Goal: Information Seeking & Learning: Learn about a topic

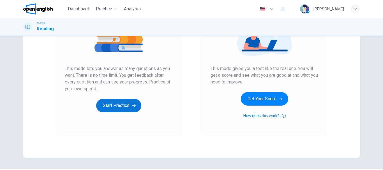
scroll to position [56, 0]
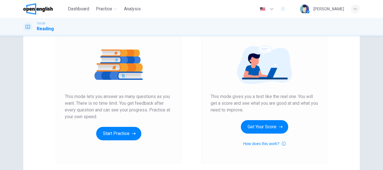
click at [120, 122] on div "Unlimited Practice This mode lets you answer as many questions as you want. The…" at bounding box center [119, 83] width 108 height 113
click at [120, 132] on button "Start Practice" at bounding box center [118, 133] width 45 height 13
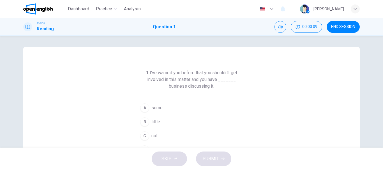
click at [154, 122] on span "little" at bounding box center [156, 122] width 9 height 7
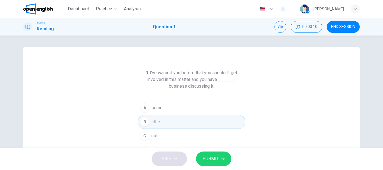
click at [199, 154] on button "SUBMIT" at bounding box center [213, 159] width 35 height 15
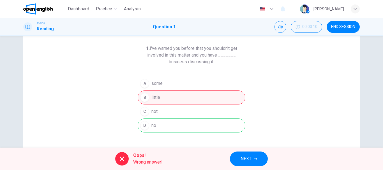
scroll to position [56, 0]
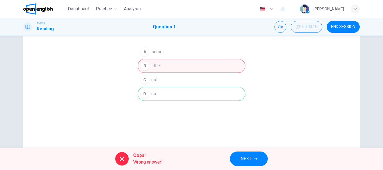
click at [235, 163] on button "NEXT" at bounding box center [249, 159] width 38 height 15
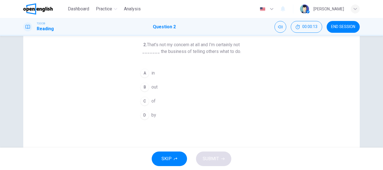
scroll to position [0, 0]
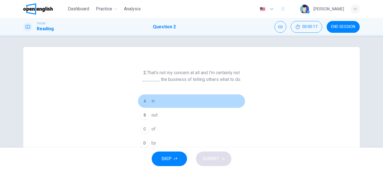
click at [181, 101] on button "A in" at bounding box center [192, 101] width 108 height 14
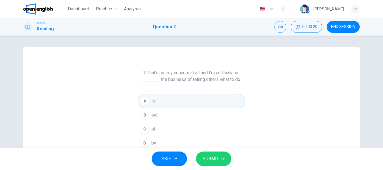
click at [207, 154] on button "SUBMIT" at bounding box center [213, 159] width 35 height 15
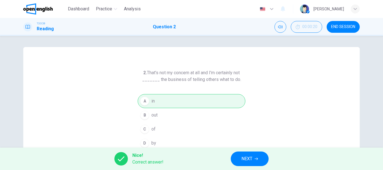
scroll to position [28, 0]
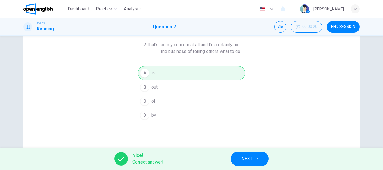
click at [243, 168] on div "Nice! Correct answer! NEXT" at bounding box center [191, 159] width 383 height 22
click at [234, 159] on button "NEXT" at bounding box center [250, 159] width 38 height 15
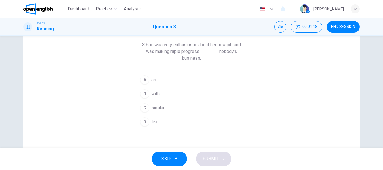
click at [160, 120] on button "D like" at bounding box center [192, 122] width 108 height 14
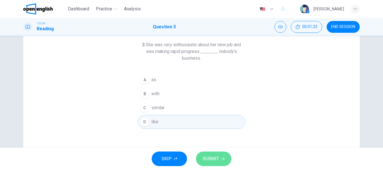
click at [211, 158] on span "SUBMIT" at bounding box center [211, 159] width 16 height 8
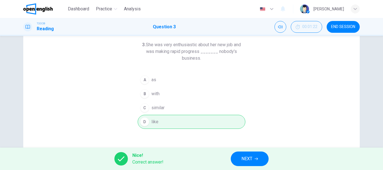
click at [251, 164] on button "NEXT" at bounding box center [250, 159] width 38 height 15
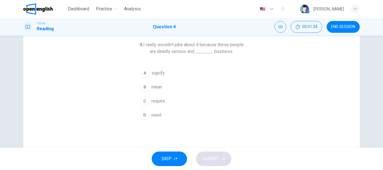
click at [168, 91] on button "B mean" at bounding box center [192, 87] width 108 height 14
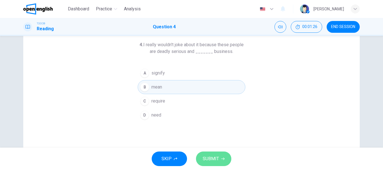
click at [210, 155] on button "SUBMIT" at bounding box center [213, 159] width 35 height 15
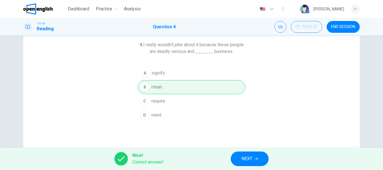
click at [245, 157] on span "NEXT" at bounding box center [247, 159] width 11 height 8
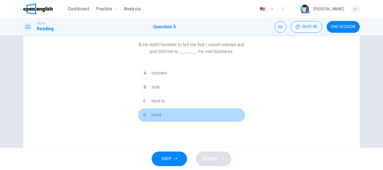
click at [163, 116] on button "D mind" at bounding box center [192, 115] width 108 height 14
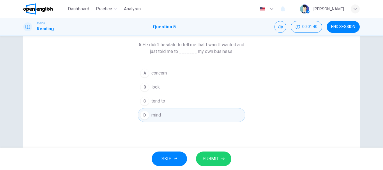
click at [210, 152] on div "SKIP SUBMIT" at bounding box center [191, 159] width 383 height 22
click at [210, 153] on button "SUBMIT" at bounding box center [213, 159] width 35 height 15
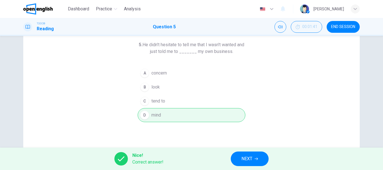
click at [235, 159] on button "NEXT" at bounding box center [250, 159] width 38 height 15
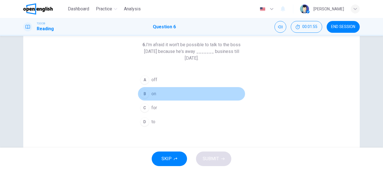
click at [168, 98] on button "B on" at bounding box center [192, 94] width 108 height 14
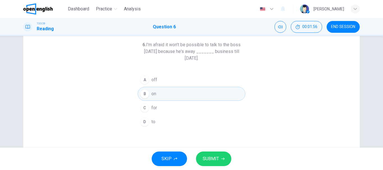
click at [207, 157] on span "SUBMIT" at bounding box center [211, 159] width 16 height 8
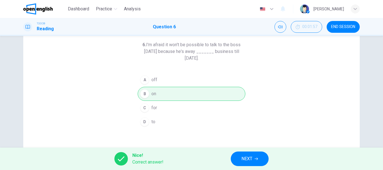
click at [251, 169] on div "Nice! Correct answer! NEXT" at bounding box center [191, 159] width 383 height 22
click at [249, 158] on span "NEXT" at bounding box center [247, 159] width 11 height 8
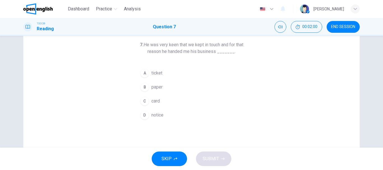
click at [157, 102] on span "card" at bounding box center [156, 101] width 8 height 7
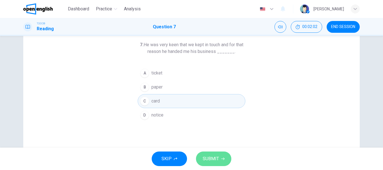
click at [219, 157] on button "SUBMIT" at bounding box center [213, 159] width 35 height 15
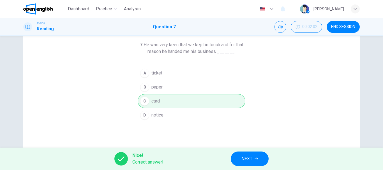
click at [219, 157] on div "Nice! Correct answer! NEXT" at bounding box center [191, 159] width 383 height 22
click at [234, 157] on button "NEXT" at bounding box center [250, 159] width 38 height 15
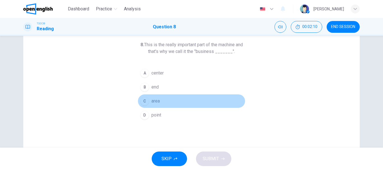
click at [152, 100] on span "area" at bounding box center [156, 101] width 8 height 7
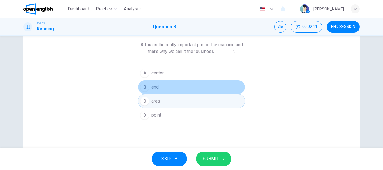
click at [157, 88] on span "end" at bounding box center [155, 87] width 7 height 7
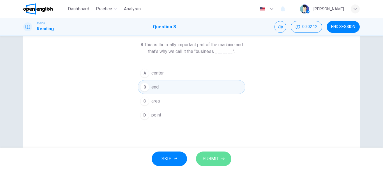
click at [214, 155] on button "SUBMIT" at bounding box center [213, 159] width 35 height 15
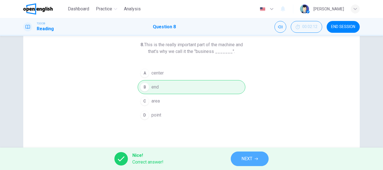
click at [242, 158] on span "NEXT" at bounding box center [247, 159] width 11 height 8
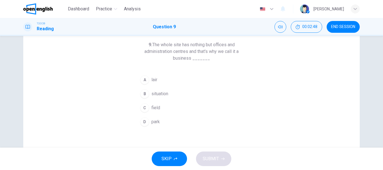
click at [169, 114] on button "C field" at bounding box center [192, 108] width 108 height 14
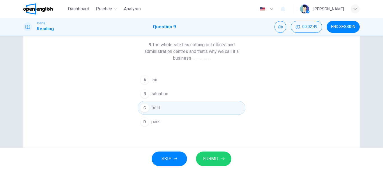
click at [178, 118] on button "D park" at bounding box center [192, 122] width 108 height 14
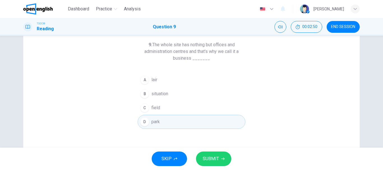
click at [181, 105] on button "C field" at bounding box center [192, 108] width 108 height 14
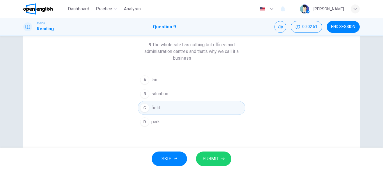
click at [214, 160] on span "SUBMIT" at bounding box center [211, 159] width 16 height 8
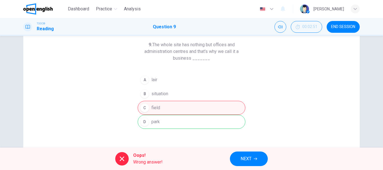
click at [241, 158] on span "NEXT" at bounding box center [246, 159] width 11 height 8
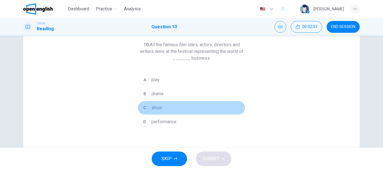
click at [184, 106] on button "C show" at bounding box center [192, 108] width 108 height 14
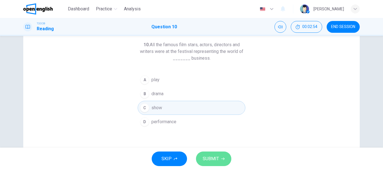
click at [204, 154] on button "SUBMIT" at bounding box center [213, 159] width 35 height 15
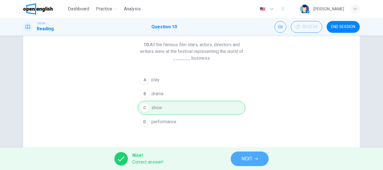
click at [246, 157] on span "NEXT" at bounding box center [247, 159] width 11 height 8
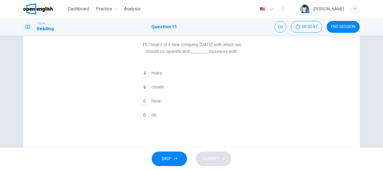
click at [154, 118] on span "do" at bounding box center [154, 115] width 5 height 7
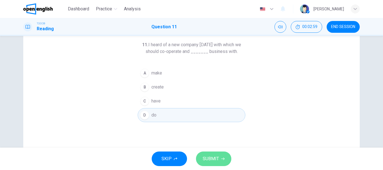
click at [206, 155] on button "SUBMIT" at bounding box center [213, 159] width 35 height 15
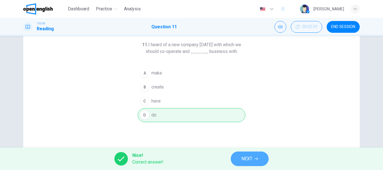
click at [244, 156] on span "NEXT" at bounding box center [247, 159] width 11 height 8
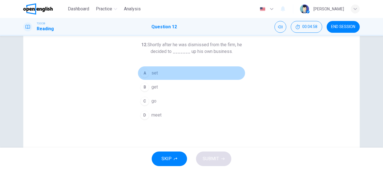
click at [154, 69] on button "A set" at bounding box center [192, 73] width 108 height 14
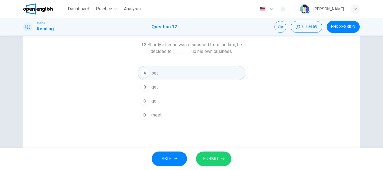
click at [205, 156] on span "SUBMIT" at bounding box center [211, 159] width 16 height 8
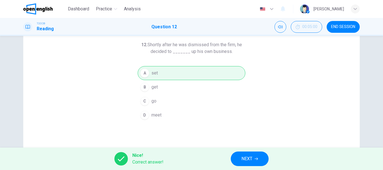
click at [241, 161] on button "NEXT" at bounding box center [250, 159] width 38 height 15
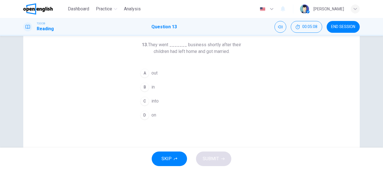
click at [152, 102] on span "into" at bounding box center [155, 101] width 7 height 7
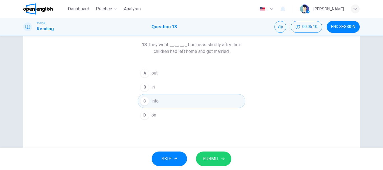
click at [212, 155] on button "SUBMIT" at bounding box center [213, 159] width 35 height 15
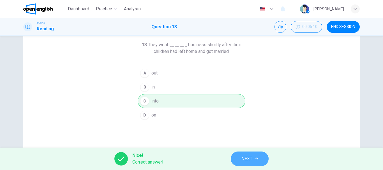
click at [264, 157] on button "NEXT" at bounding box center [250, 159] width 38 height 15
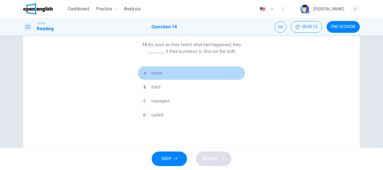
click at [171, 71] on button "A made" at bounding box center [192, 73] width 108 height 14
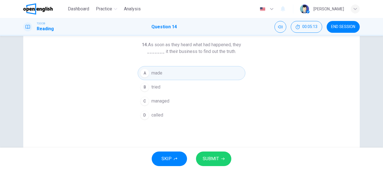
click at [209, 162] on span "SUBMIT" at bounding box center [211, 159] width 16 height 8
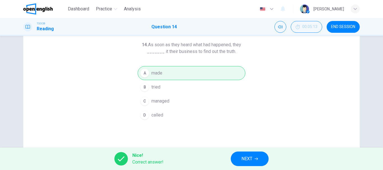
click at [225, 163] on div "Nice! Correct answer! NEXT" at bounding box center [191, 159] width 383 height 22
click at [237, 163] on button "NEXT" at bounding box center [250, 159] width 38 height 15
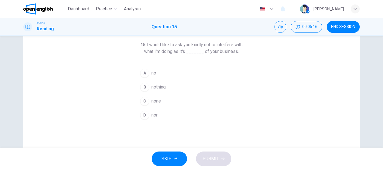
click at [162, 101] on button "C none" at bounding box center [192, 101] width 108 height 14
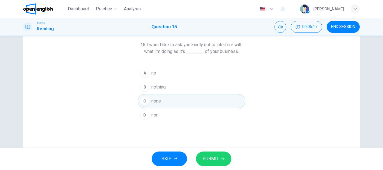
click at [213, 149] on div "SKIP SUBMIT" at bounding box center [191, 159] width 383 height 22
click at [213, 158] on span "SUBMIT" at bounding box center [211, 159] width 16 height 8
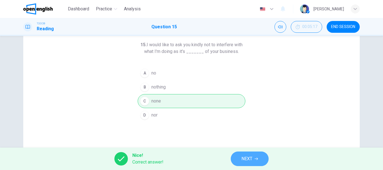
click at [255, 164] on button "NEXT" at bounding box center [250, 159] width 38 height 15
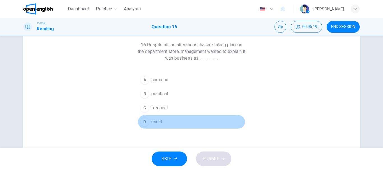
click at [186, 120] on button "D usual" at bounding box center [192, 122] width 108 height 14
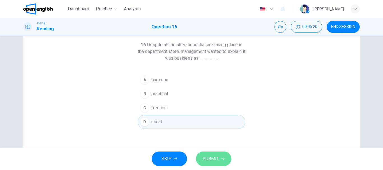
click at [211, 158] on span "SUBMIT" at bounding box center [211, 159] width 16 height 8
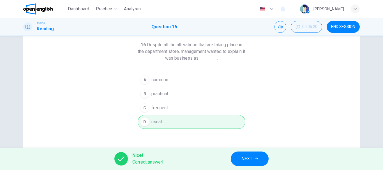
click at [268, 154] on div "Nice! Correct answer! NEXT" at bounding box center [191, 159] width 383 height 22
click at [257, 157] on button "NEXT" at bounding box center [250, 159] width 38 height 15
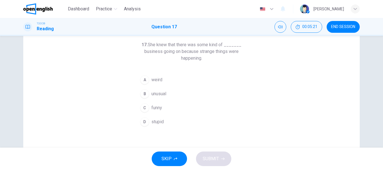
click at [169, 114] on button "C funny" at bounding box center [192, 108] width 108 height 14
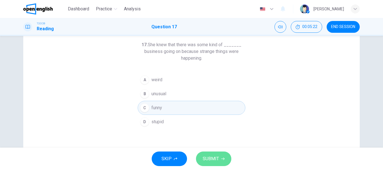
click at [213, 157] on span "SUBMIT" at bounding box center [211, 159] width 16 height 8
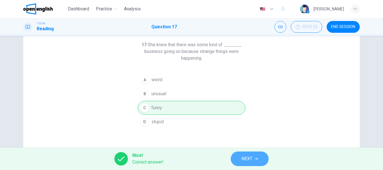
click at [258, 160] on icon "button" at bounding box center [256, 158] width 3 height 3
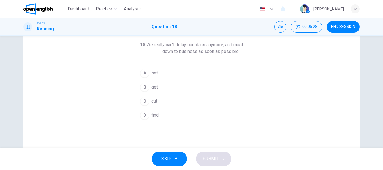
click at [161, 88] on button "B get" at bounding box center [192, 87] width 108 height 14
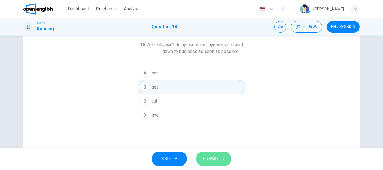
click at [223, 162] on button "SUBMIT" at bounding box center [213, 159] width 35 height 15
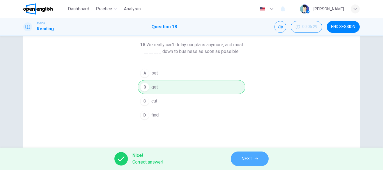
click at [243, 158] on span "NEXT" at bounding box center [247, 159] width 11 height 8
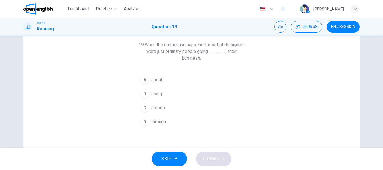
click at [169, 82] on button "A about" at bounding box center [192, 80] width 108 height 14
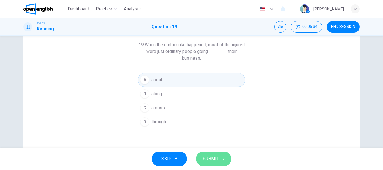
click at [206, 159] on span "SUBMIT" at bounding box center [211, 159] width 16 height 8
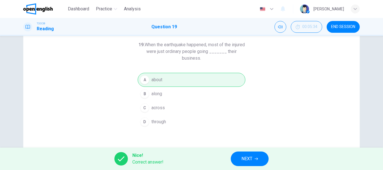
click at [248, 159] on span "NEXT" at bounding box center [247, 159] width 11 height 8
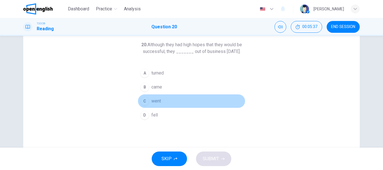
click at [169, 104] on button "C went" at bounding box center [192, 101] width 108 height 14
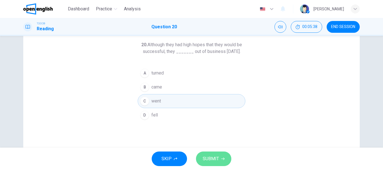
click at [217, 152] on button "SUBMIT" at bounding box center [213, 159] width 35 height 15
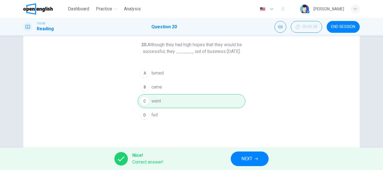
click at [247, 154] on button "NEXT" at bounding box center [250, 159] width 38 height 15
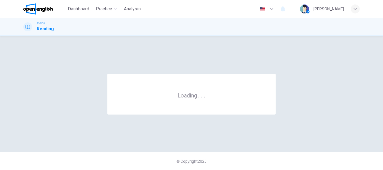
scroll to position [0, 0]
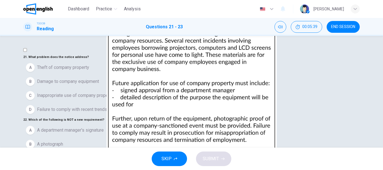
click at [255, 123] on img at bounding box center [191, 85] width 383 height 170
click at [0, 170] on div at bounding box center [191, 170] width 383 height 0
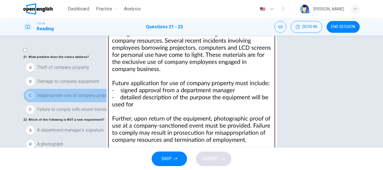
click at [90, 99] on span "Inappropriate use of company property" at bounding box center [75, 95] width 76 height 7
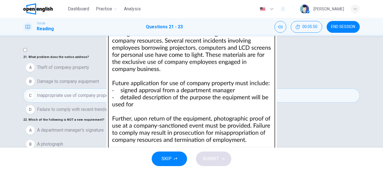
scroll to position [63, 0]
click at [231, 128] on img at bounding box center [191, 85] width 383 height 170
click at [0, 170] on div at bounding box center [191, 170] width 383 height 0
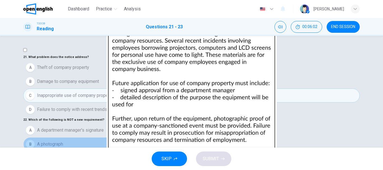
click at [96, 137] on button "B A photograph" at bounding box center [191, 144] width 337 height 14
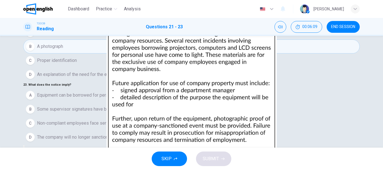
scroll to position [106, 0]
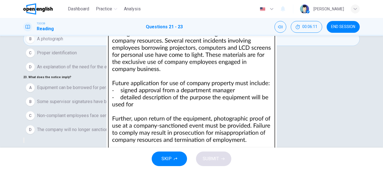
click at [154, 109] on button "C Non-compliant employees face serious consequences" at bounding box center [191, 116] width 337 height 14
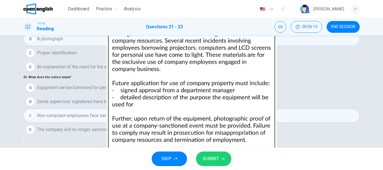
click at [224, 160] on button "SUBMIT" at bounding box center [213, 159] width 35 height 15
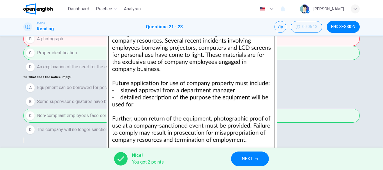
drag, startPoint x: 247, startPoint y: 158, endPoint x: 217, endPoint y: 151, distance: 30.5
click at [226, 130] on div "Dashboard Practice Analysis English ** ​ [PERSON_NAME] TOEIC® Reading Questions…" at bounding box center [191, 85] width 383 height 170
drag, startPoint x: 217, startPoint y: 151, endPoint x: 207, endPoint y: 151, distance: 10.4
click at [210, 157] on div "Dashboard Practice Analysis English ** ​ [PERSON_NAME] TOEIC® Reading Questions…" at bounding box center [191, 85] width 383 height 170
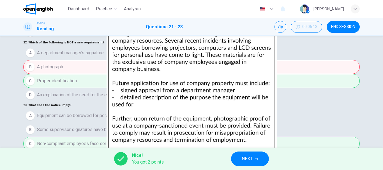
scroll to position [0, 0]
click at [240, 158] on button "NEXT" at bounding box center [250, 159] width 38 height 15
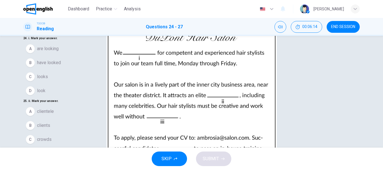
scroll to position [28, 0]
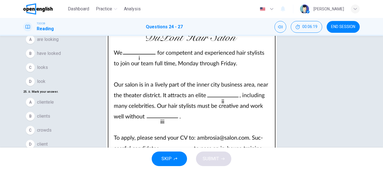
click at [59, 43] on span "are looking" at bounding box center [48, 39] width 22 height 7
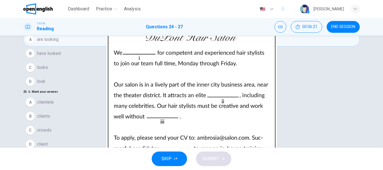
scroll to position [84, 0]
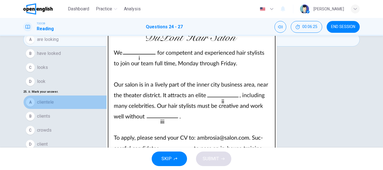
click at [102, 95] on button "A clientele" at bounding box center [191, 102] width 337 height 14
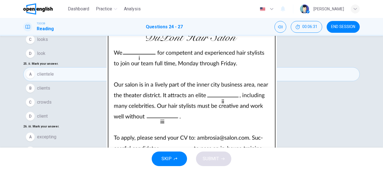
scroll to position [111, 0]
click at [90, 144] on button "B exception" at bounding box center [191, 151] width 337 height 14
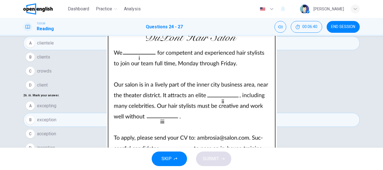
scroll to position [106, 0]
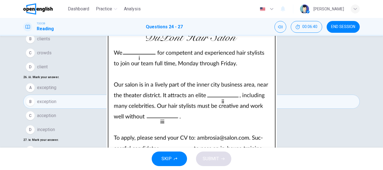
click at [211, 158] on span "SUBMIT" at bounding box center [211, 159] width 16 height 8
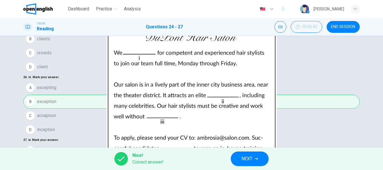
click at [242, 161] on button "NEXT" at bounding box center [250, 159] width 38 height 15
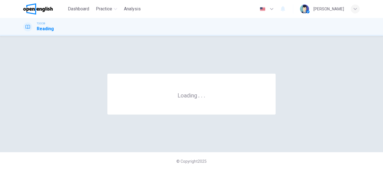
scroll to position [0, 0]
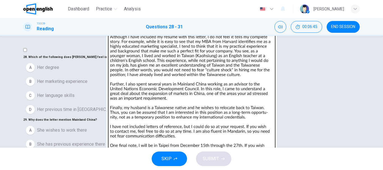
click at [300, 111] on img at bounding box center [191, 85] width 383 height 170
drag, startPoint x: 225, startPoint y: 124, endPoint x: 208, endPoint y: 77, distance: 49.5
click at [210, 80] on img at bounding box center [191, 85] width 383 height 170
click at [23, 54] on img at bounding box center [191, 85] width 383 height 170
click at [0, 170] on div at bounding box center [191, 170] width 383 height 0
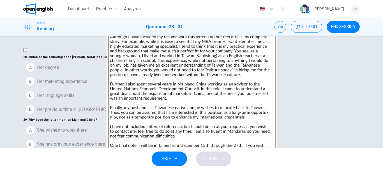
scroll to position [28, 0]
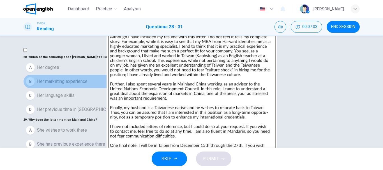
click at [121, 75] on button "B Her marketing experience" at bounding box center [191, 82] width 337 height 14
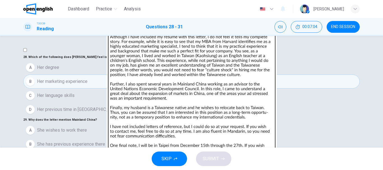
scroll to position [84, 0]
click at [236, 121] on img at bounding box center [191, 85] width 383 height 170
drag, startPoint x: 187, startPoint y: 117, endPoint x: 179, endPoint y: 94, distance: 24.5
click at [180, 94] on img at bounding box center [191, 85] width 383 height 170
click at [0, 170] on div at bounding box center [191, 170] width 383 height 0
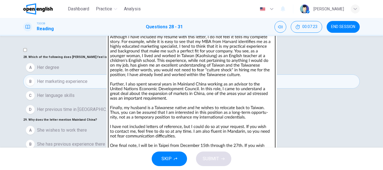
click at [100, 141] on span "She has previous experience there" at bounding box center [71, 144] width 68 height 7
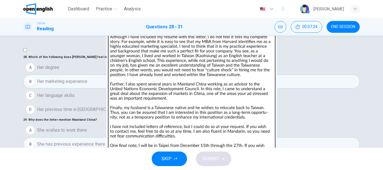
scroll to position [140, 0]
click at [243, 120] on img at bounding box center [191, 85] width 383 height 170
click at [0, 170] on div at bounding box center [191, 170] width 383 height 0
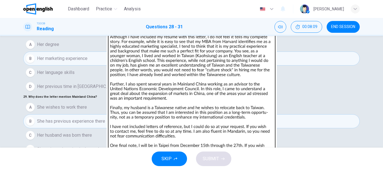
scroll to position [28, 0]
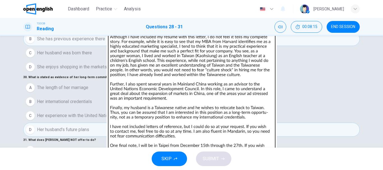
scroll to position [125, 0]
click at [284, 58] on img at bounding box center [191, 85] width 383 height 170
click at [0, 170] on div at bounding box center [191, 170] width 383 height 0
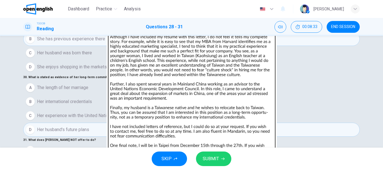
click at [211, 159] on span "SUBMIT" at bounding box center [211, 159] width 16 height 8
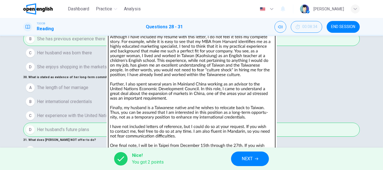
click at [240, 159] on button "NEXT" at bounding box center [250, 159] width 38 height 15
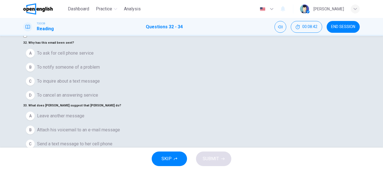
scroll to position [28, 0]
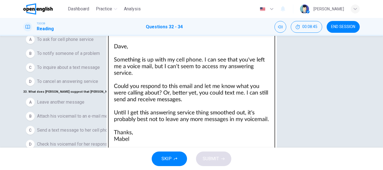
click at [75, 57] on span "To notify someone of a problem" at bounding box center [68, 53] width 63 height 7
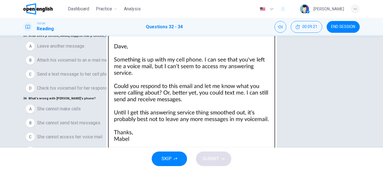
scroll to position [106, 0]
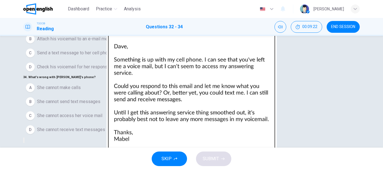
click at [102, 113] on span "She cannot access her voice mail" at bounding box center [69, 116] width 65 height 7
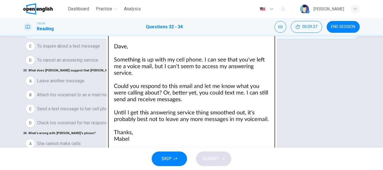
scroll to position [56, 0]
click at [120, 92] on span "Attach his voicemail to an e-mail message" at bounding box center [78, 95] width 83 height 7
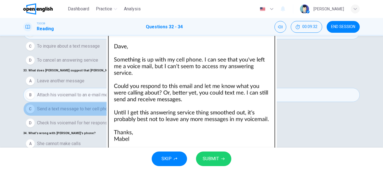
click at [109, 106] on span "Send a text message to her cell phone" at bounding box center [74, 109] width 75 height 7
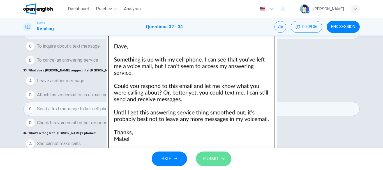
click at [221, 154] on button "SUBMIT" at bounding box center [213, 159] width 35 height 15
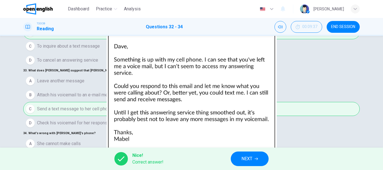
scroll to position [59, 0]
click at [263, 155] on button "NEXT" at bounding box center [250, 159] width 38 height 15
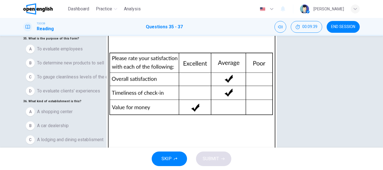
scroll to position [28, 0]
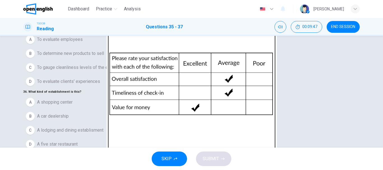
click at [76, 89] on button "D To evaluate clients' experiences" at bounding box center [191, 82] width 337 height 14
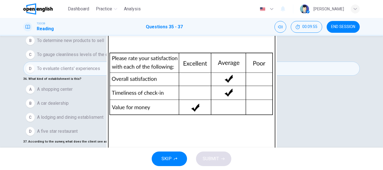
scroll to position [106, 0]
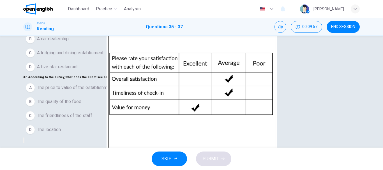
click at [84, 56] on span "A lodging and dining establisment" at bounding box center [70, 53] width 67 height 7
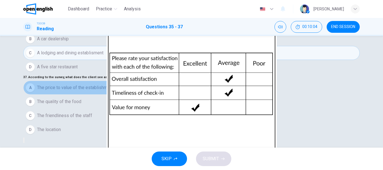
click at [44, 88] on button "A The price to value of the establishment" at bounding box center [191, 88] width 337 height 14
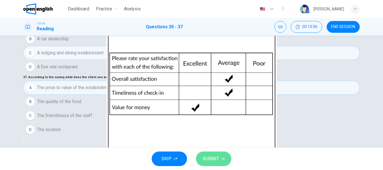
click at [209, 163] on button "SUBMIT" at bounding box center [213, 159] width 35 height 15
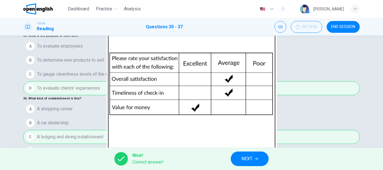
scroll to position [77, 0]
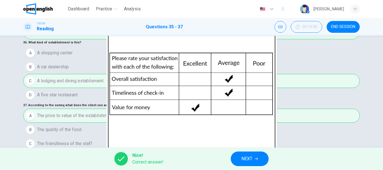
click at [253, 162] on button "NEXT" at bounding box center [250, 159] width 38 height 15
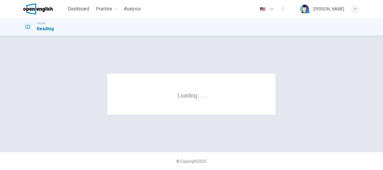
scroll to position [0, 0]
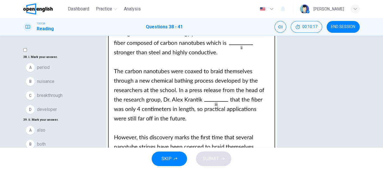
click at [40, 103] on button "C breakthrough" at bounding box center [191, 96] width 337 height 14
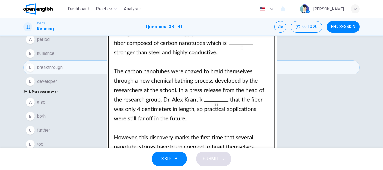
scroll to position [28, 0]
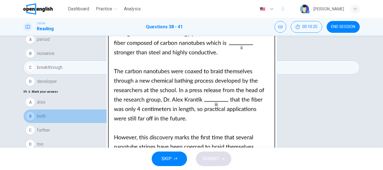
click at [133, 115] on button "B both" at bounding box center [191, 116] width 337 height 14
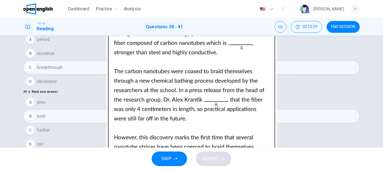
scroll to position [139, 0]
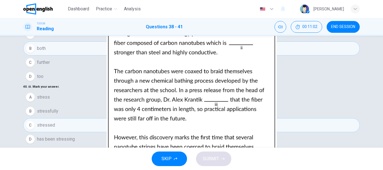
scroll to position [106, 0]
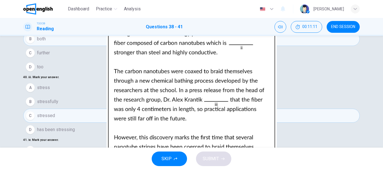
click at [230, 153] on div "SKIP SUBMIT" at bounding box center [191, 159] width 383 height 22
click at [228, 154] on button "SUBMIT" at bounding box center [213, 159] width 35 height 15
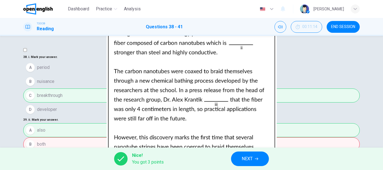
scroll to position [83, 0]
click at [241, 157] on button "NEXT" at bounding box center [250, 159] width 38 height 15
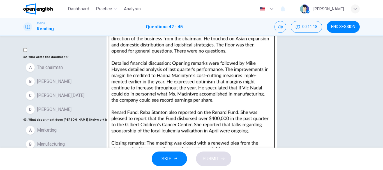
click at [262, 122] on img at bounding box center [191, 85] width 383 height 170
click at [0, 170] on div at bounding box center [191, 170] width 383 height 0
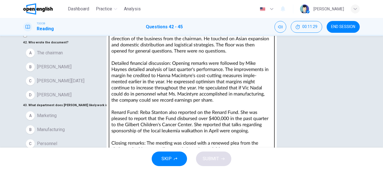
scroll to position [28, 0]
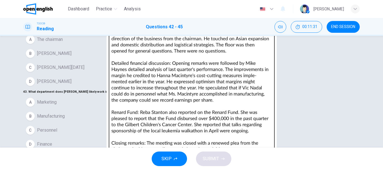
drag, startPoint x: 232, startPoint y: 110, endPoint x: 226, endPoint y: 102, distance: 9.8
click at [226, 102] on img at bounding box center [191, 85] width 383 height 170
click at [0, 170] on div at bounding box center [191, 170] width 383 height 0
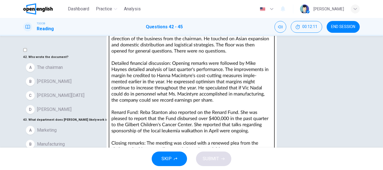
click at [252, 134] on img at bounding box center [191, 85] width 383 height 170
click at [0, 170] on div at bounding box center [191, 170] width 383 height 0
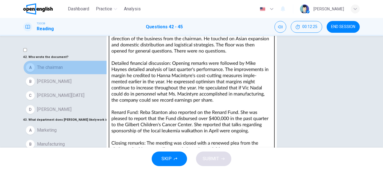
click at [81, 75] on button "A The chairman" at bounding box center [191, 68] width 337 height 14
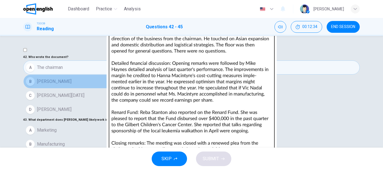
click at [121, 89] on button "B [PERSON_NAME]" at bounding box center [191, 82] width 337 height 14
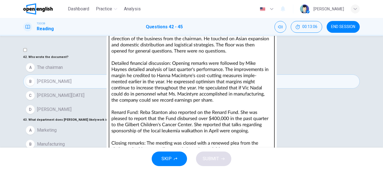
scroll to position [84, 0]
click at [113, 166] on button "D Finance" at bounding box center [191, 173] width 337 height 14
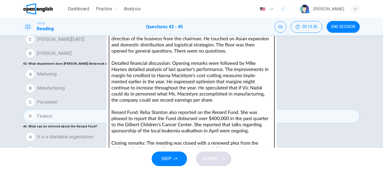
scroll to position [125, 0]
click at [93, 134] on span "It is a charitable organization" at bounding box center [65, 137] width 56 height 7
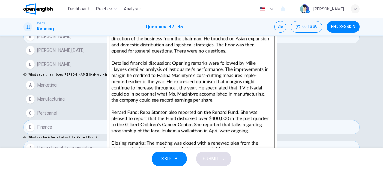
scroll to position [106, 0]
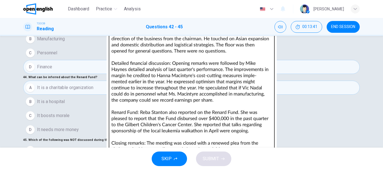
click at [208, 155] on span "SUBMIT" at bounding box center [211, 159] width 16 height 8
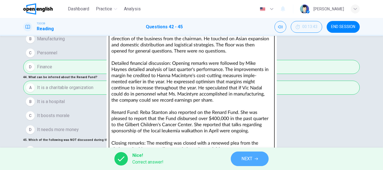
click at [251, 160] on span "NEXT" at bounding box center [247, 159] width 11 height 8
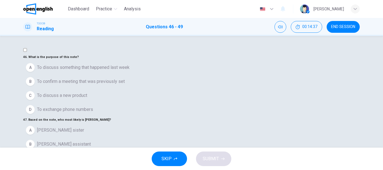
scroll to position [0, 0]
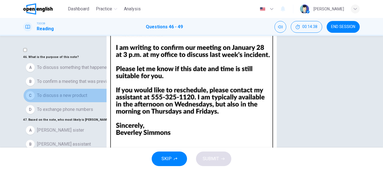
click at [103, 103] on button "C To discuss a new product" at bounding box center [191, 96] width 337 height 14
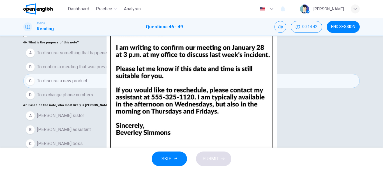
scroll to position [28, 0]
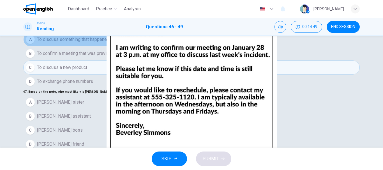
click at [98, 47] on button "A To discuss something that happened last week" at bounding box center [191, 40] width 337 height 14
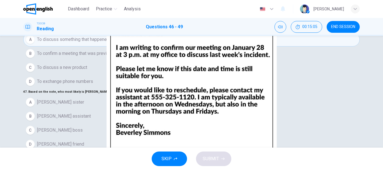
drag, startPoint x: 102, startPoint y: 122, endPoint x: 101, endPoint y: 127, distance: 5.2
click at [101, 127] on div "A [PERSON_NAME] sister B [PERSON_NAME] assistant C [PERSON_NAME] boss D [PERSON…" at bounding box center [191, 123] width 337 height 56
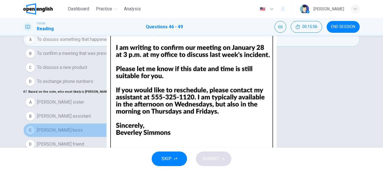
click at [100, 127] on button "C [PERSON_NAME] boss" at bounding box center [191, 130] width 337 height 14
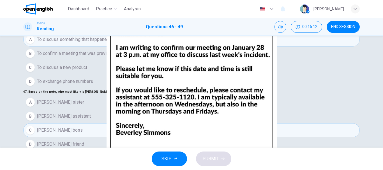
scroll to position [140, 0]
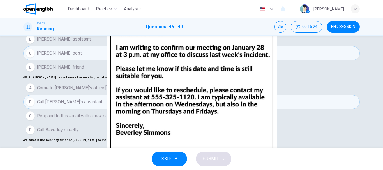
scroll to position [106, 0]
click at [216, 153] on button "SUBMIT" at bounding box center [213, 159] width 35 height 15
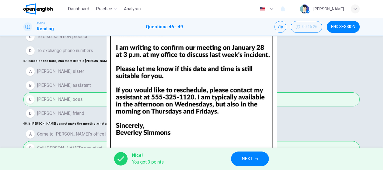
scroll to position [21, 0]
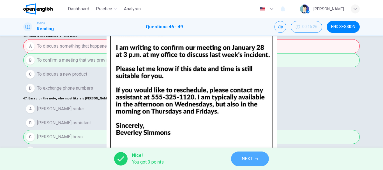
click at [253, 157] on span "NEXT" at bounding box center [247, 159] width 11 height 8
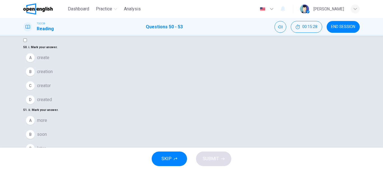
scroll to position [0, 0]
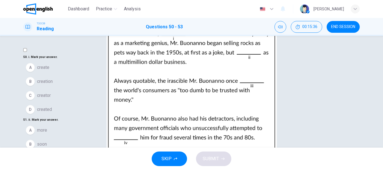
click at [72, 103] on button "C creator" at bounding box center [191, 96] width 337 height 14
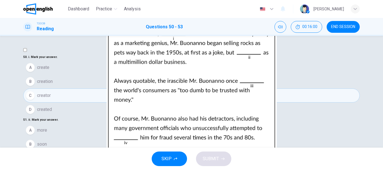
scroll to position [56, 0]
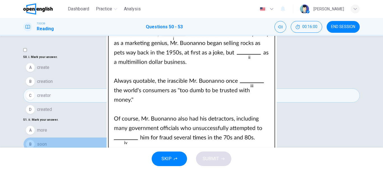
click at [80, 137] on button "B soon" at bounding box center [191, 144] width 337 height 14
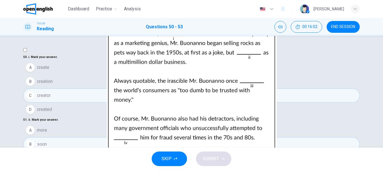
scroll to position [84, 0]
click at [77, 152] on button "C later" at bounding box center [191, 159] width 337 height 14
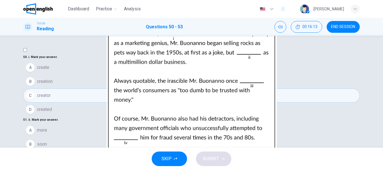
scroll to position [139, 0]
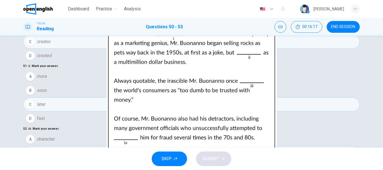
scroll to position [56, 0]
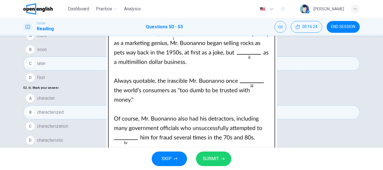
scroll to position [77, 0]
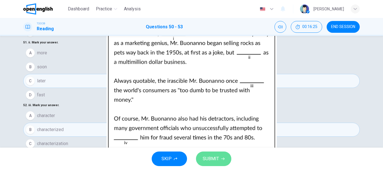
click at [221, 156] on button "SUBMIT" at bounding box center [213, 159] width 35 height 15
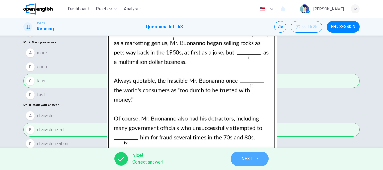
click at [260, 166] on button "NEXT" at bounding box center [250, 159] width 38 height 15
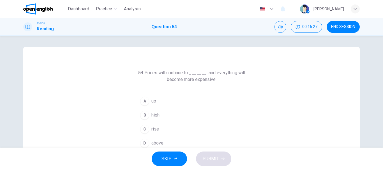
scroll to position [28, 0]
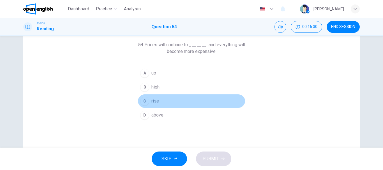
click at [155, 102] on span "rise" at bounding box center [156, 101] width 8 height 7
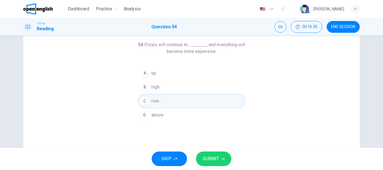
click at [208, 150] on div "SKIP SUBMIT" at bounding box center [191, 159] width 383 height 22
click at [211, 153] on button "SUBMIT" at bounding box center [213, 159] width 35 height 15
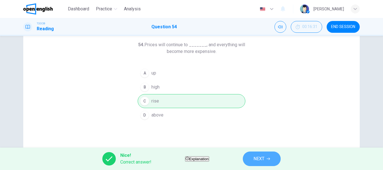
click at [266, 157] on button "NEXT" at bounding box center [262, 159] width 38 height 15
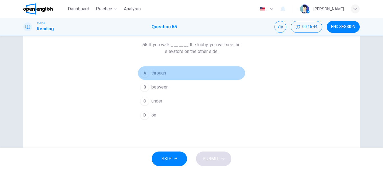
click at [163, 72] on span "through" at bounding box center [159, 73] width 15 height 7
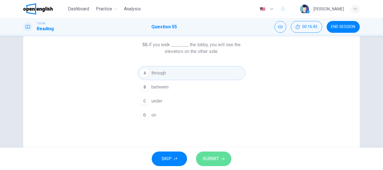
click at [223, 160] on icon "button" at bounding box center [222, 158] width 3 height 3
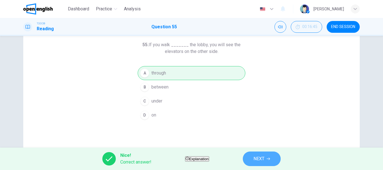
click at [256, 157] on button "NEXT" at bounding box center [262, 159] width 38 height 15
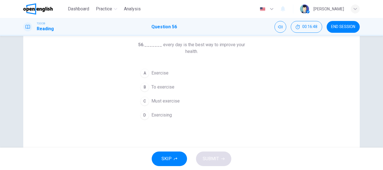
click at [155, 114] on span "Exercising" at bounding box center [162, 115] width 20 height 7
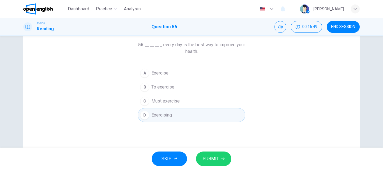
click at [210, 148] on div "SKIP SUBMIT" at bounding box center [191, 159] width 383 height 22
click at [213, 160] on span "SUBMIT" at bounding box center [211, 159] width 16 height 8
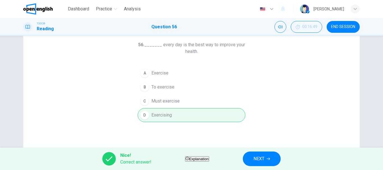
click at [272, 164] on button "NEXT" at bounding box center [262, 159] width 38 height 15
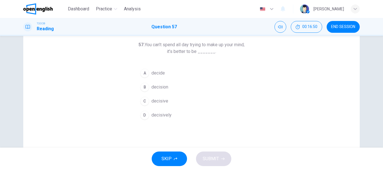
click at [177, 98] on button "C decisive" at bounding box center [192, 101] width 108 height 14
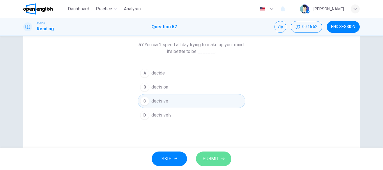
click at [203, 154] on button "SUBMIT" at bounding box center [213, 159] width 35 height 15
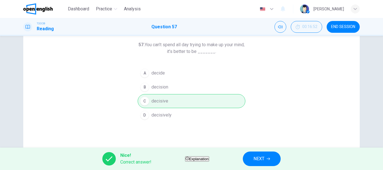
click at [280, 152] on button "NEXT" at bounding box center [262, 159] width 38 height 15
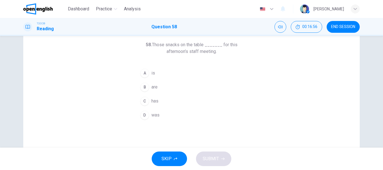
click at [155, 85] on span "are" at bounding box center [155, 87] width 6 height 7
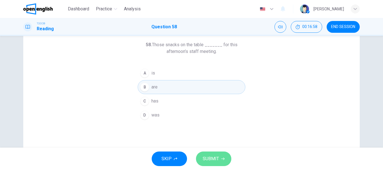
click at [222, 156] on button "SUBMIT" at bounding box center [213, 159] width 35 height 15
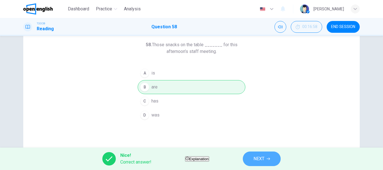
click at [279, 157] on button "NEXT" at bounding box center [262, 159] width 38 height 15
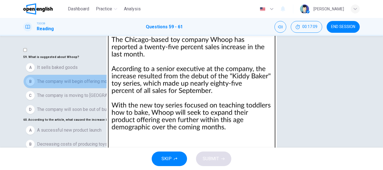
click at [94, 75] on button "B The company will begin offering more products for children" at bounding box center [191, 82] width 337 height 14
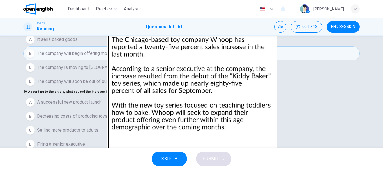
click at [114, 95] on button "A A successful new product launch" at bounding box center [191, 102] width 337 height 14
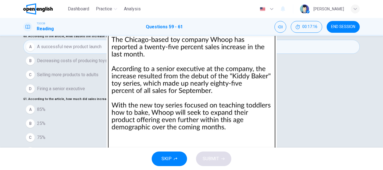
scroll to position [84, 0]
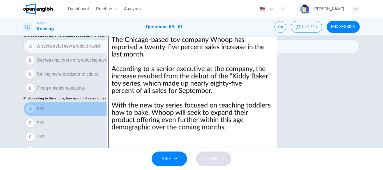
click at [110, 102] on button "A 85%" at bounding box center [191, 109] width 337 height 14
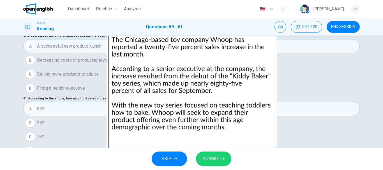
click at [204, 155] on button "SUBMIT" at bounding box center [213, 159] width 35 height 15
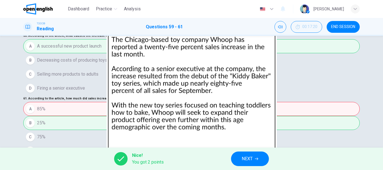
scroll to position [0, 0]
click at [240, 157] on button "NEXT" at bounding box center [250, 159] width 38 height 15
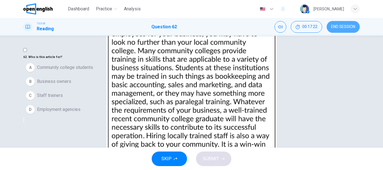
click at [347, 25] on span "END SESSION" at bounding box center [343, 27] width 24 height 4
